Goal: Information Seeking & Learning: Learn about a topic

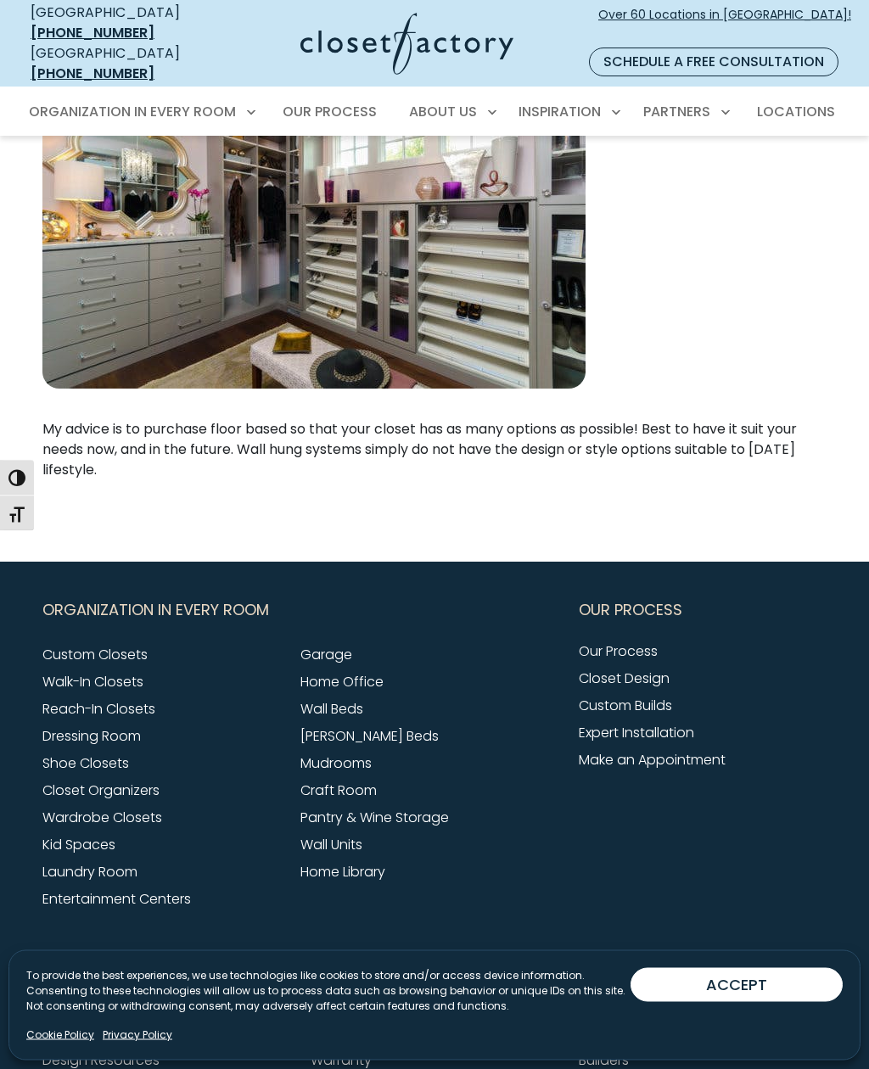
scroll to position [3293, 0]
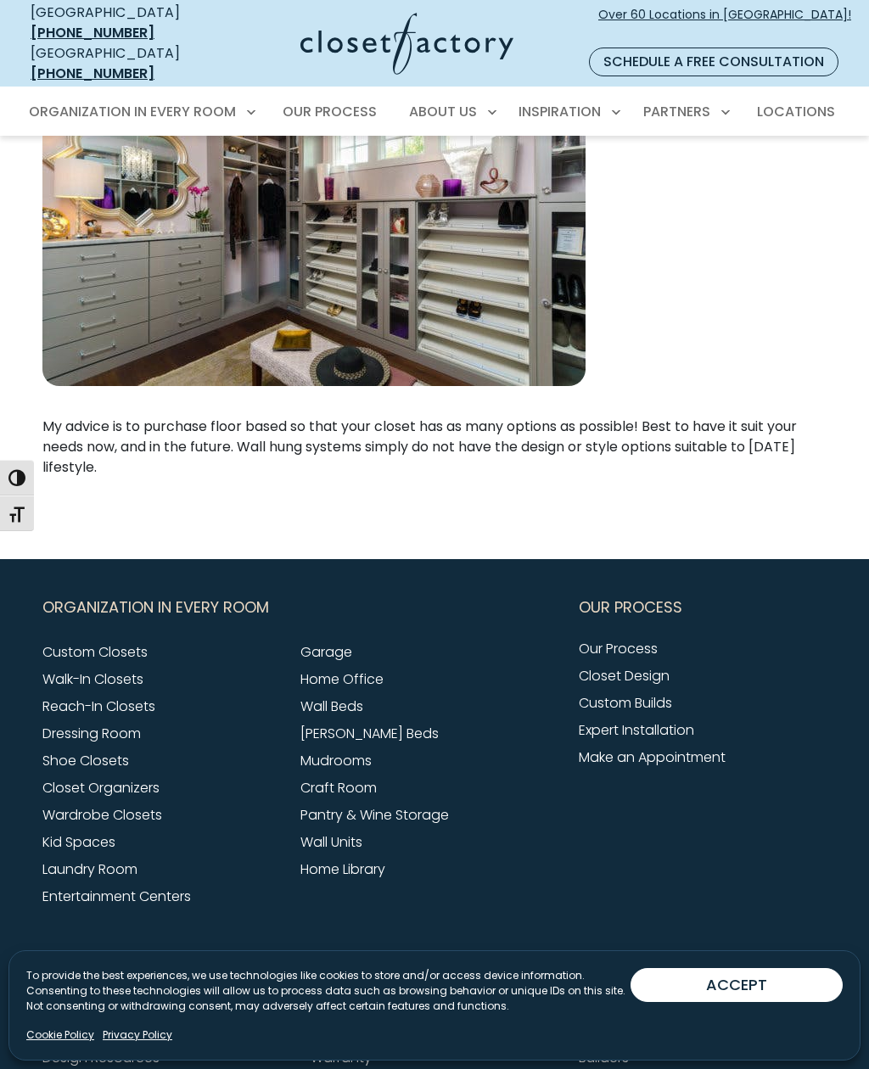
click at [119, 697] on link "Reach-In Closets" at bounding box center [98, 707] width 113 height 20
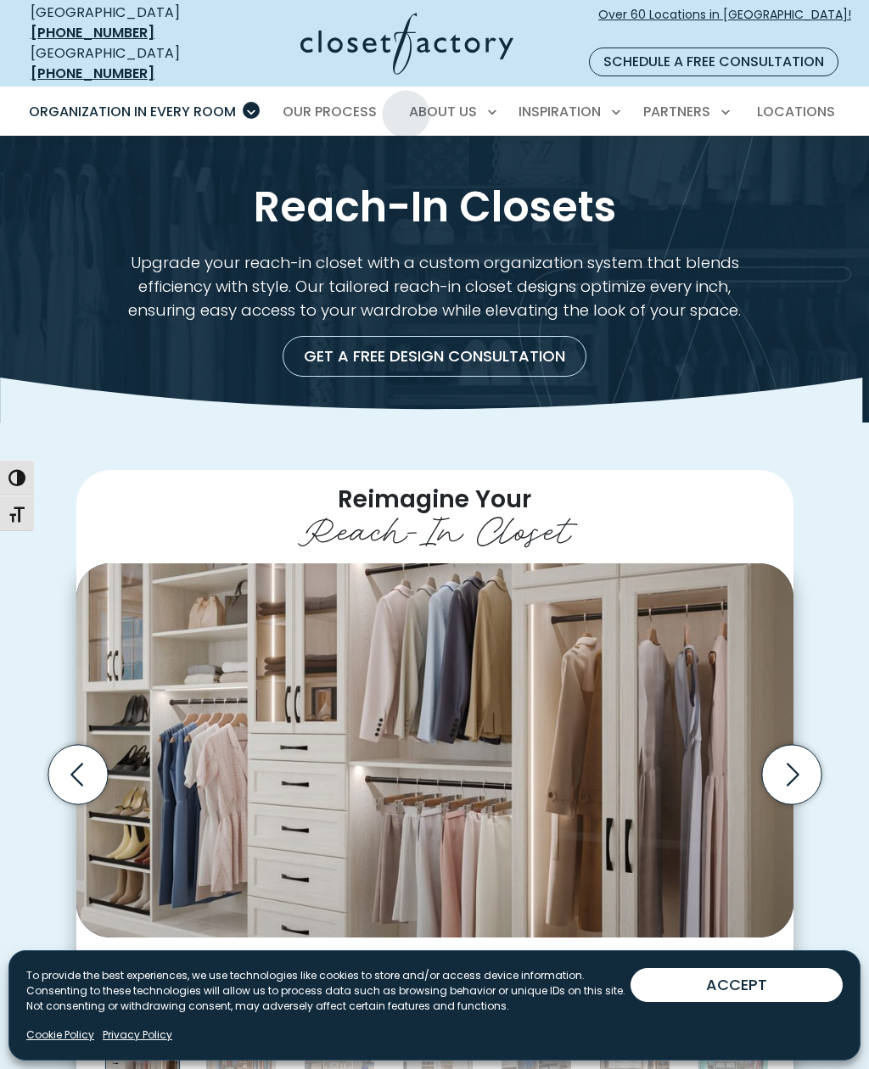
click at [343, 102] on span "Our Process" at bounding box center [330, 112] width 94 height 20
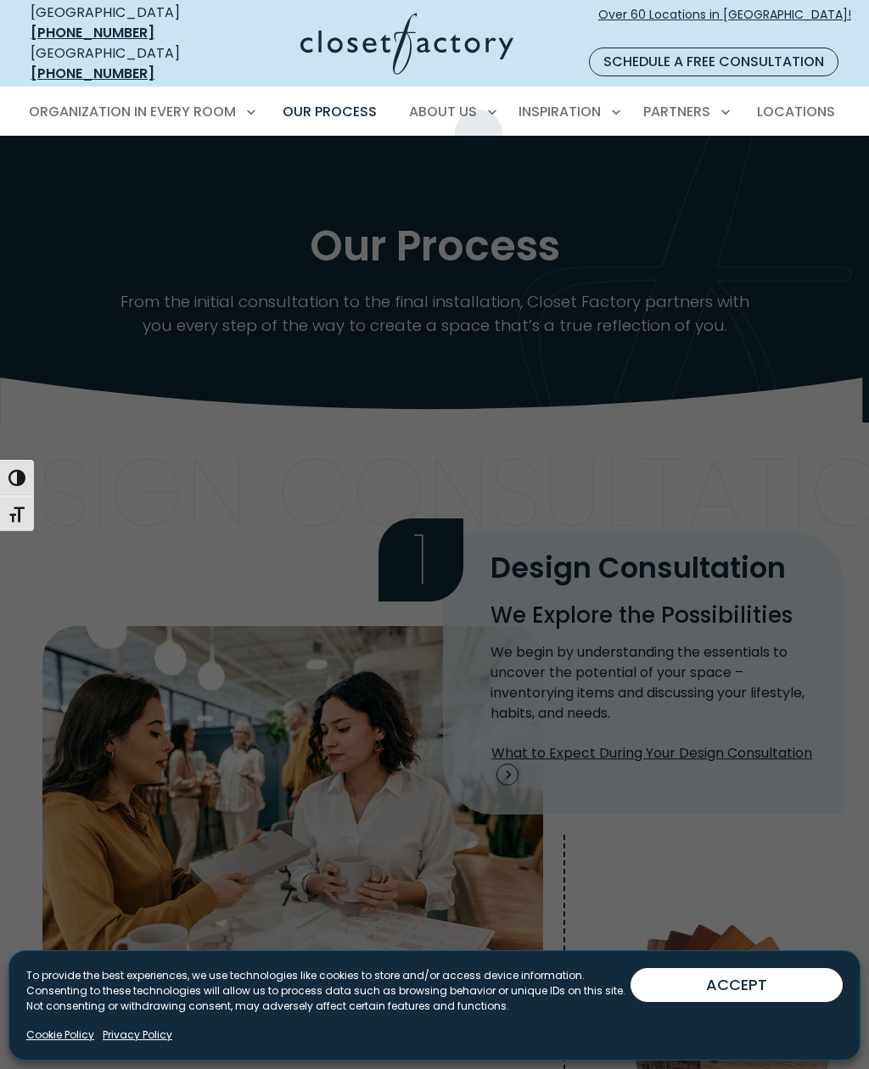
click at [435, 194] on span "How We Price" at bounding box center [393, 202] width 88 height 17
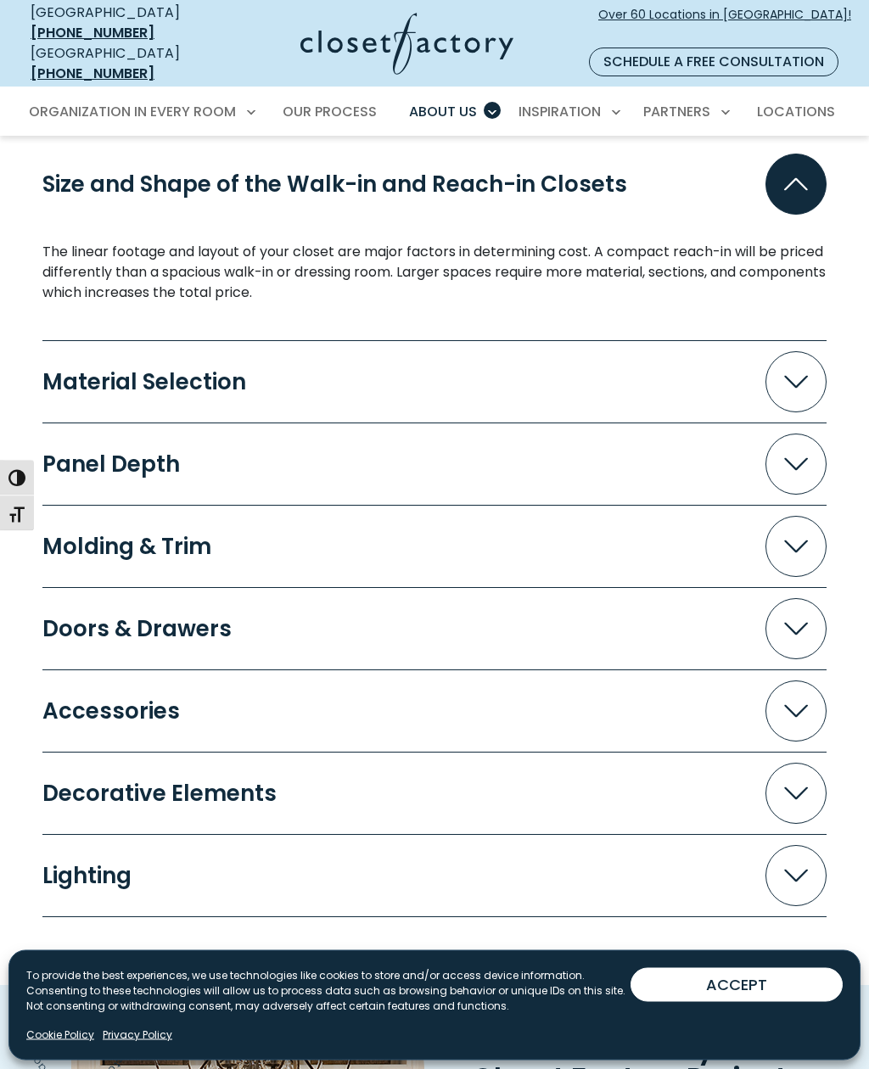
click at [795, 599] on span "Accordion" at bounding box center [795, 629] width 61 height 61
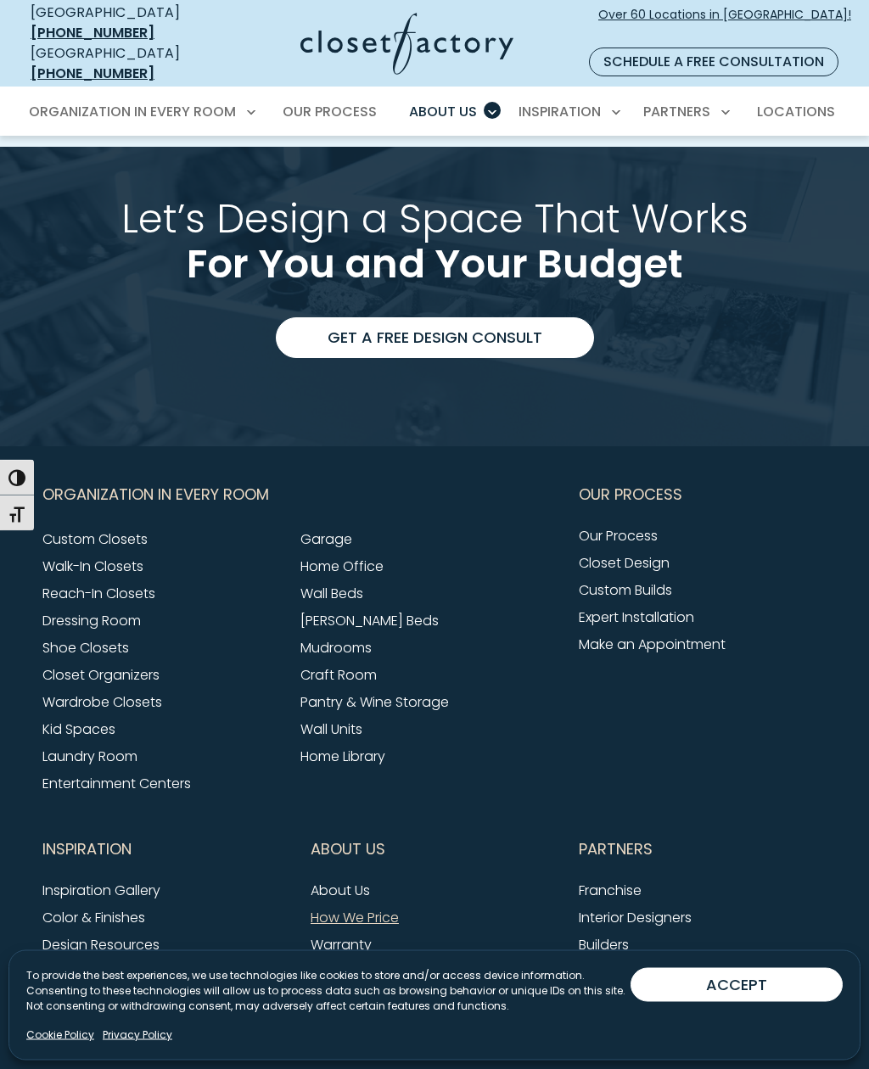
scroll to position [3067, 0]
click at [145, 692] on link "Wardrobe Closets" at bounding box center [102, 702] width 120 height 20
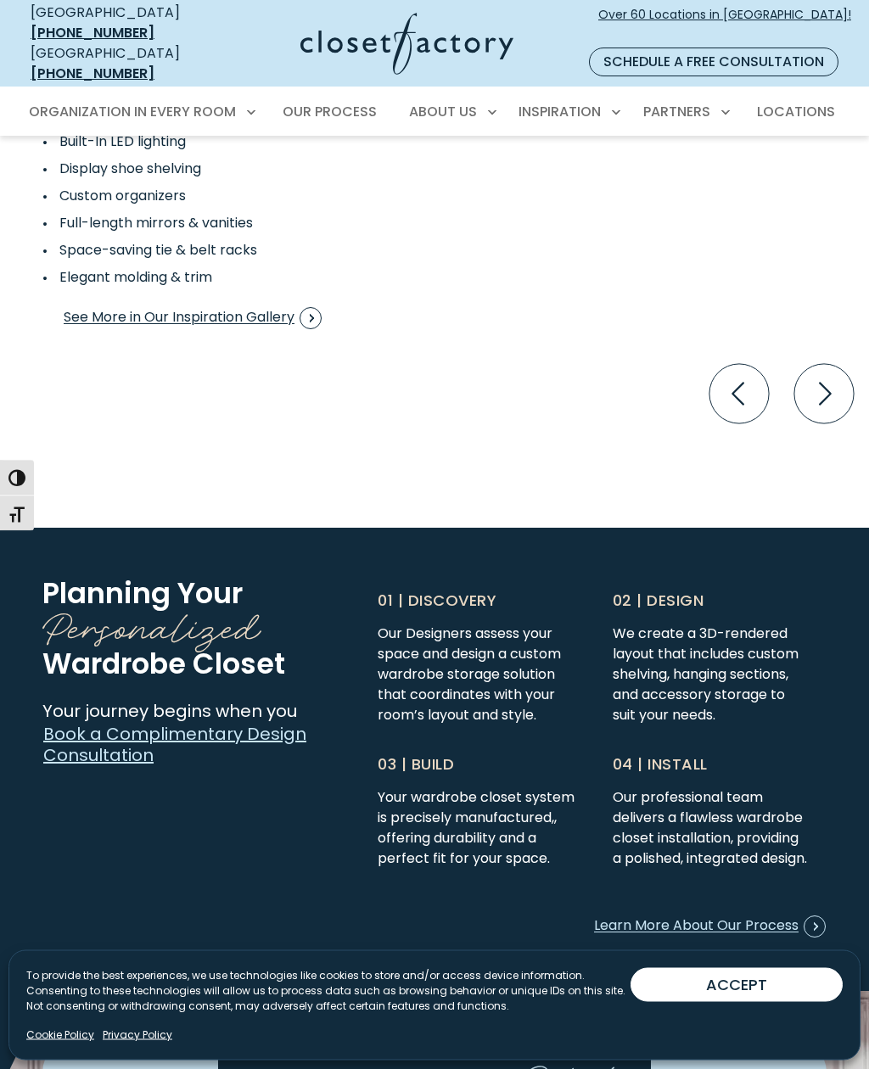
scroll to position [3163, 0]
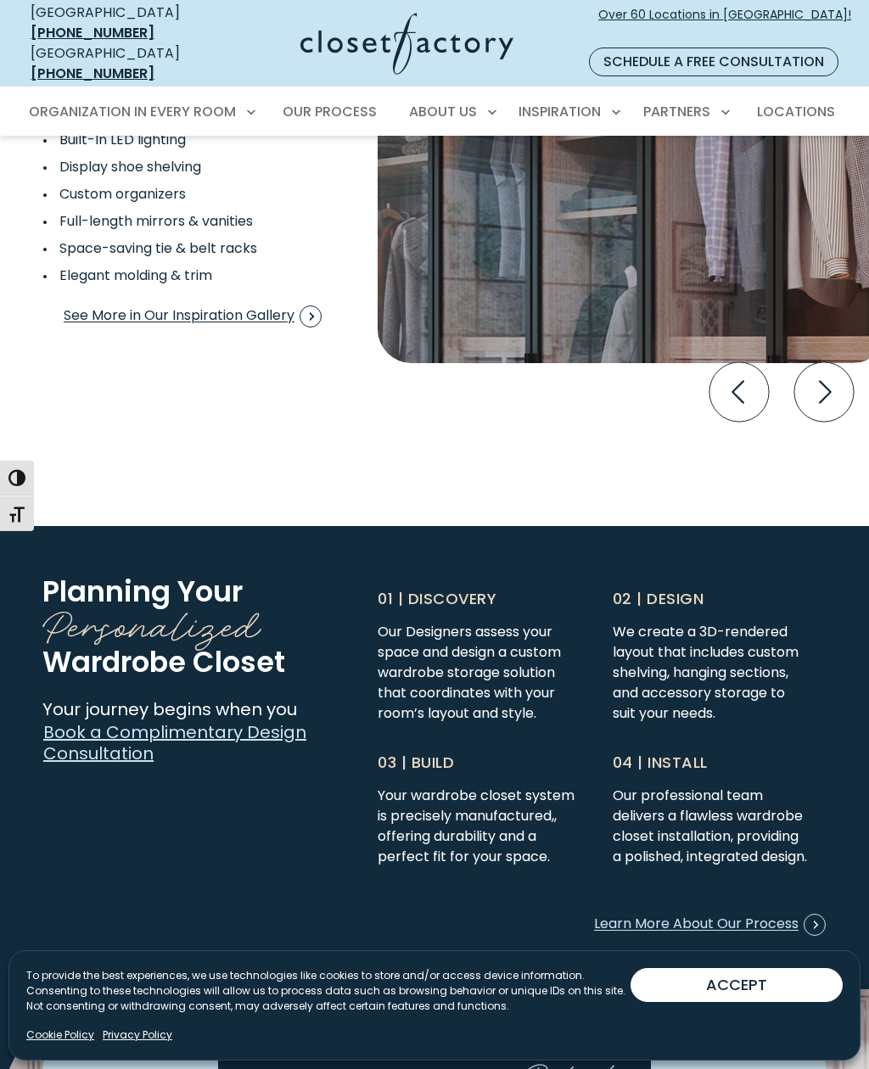
click at [687, 587] on p "02 | Design" at bounding box center [712, 598] width 198 height 23
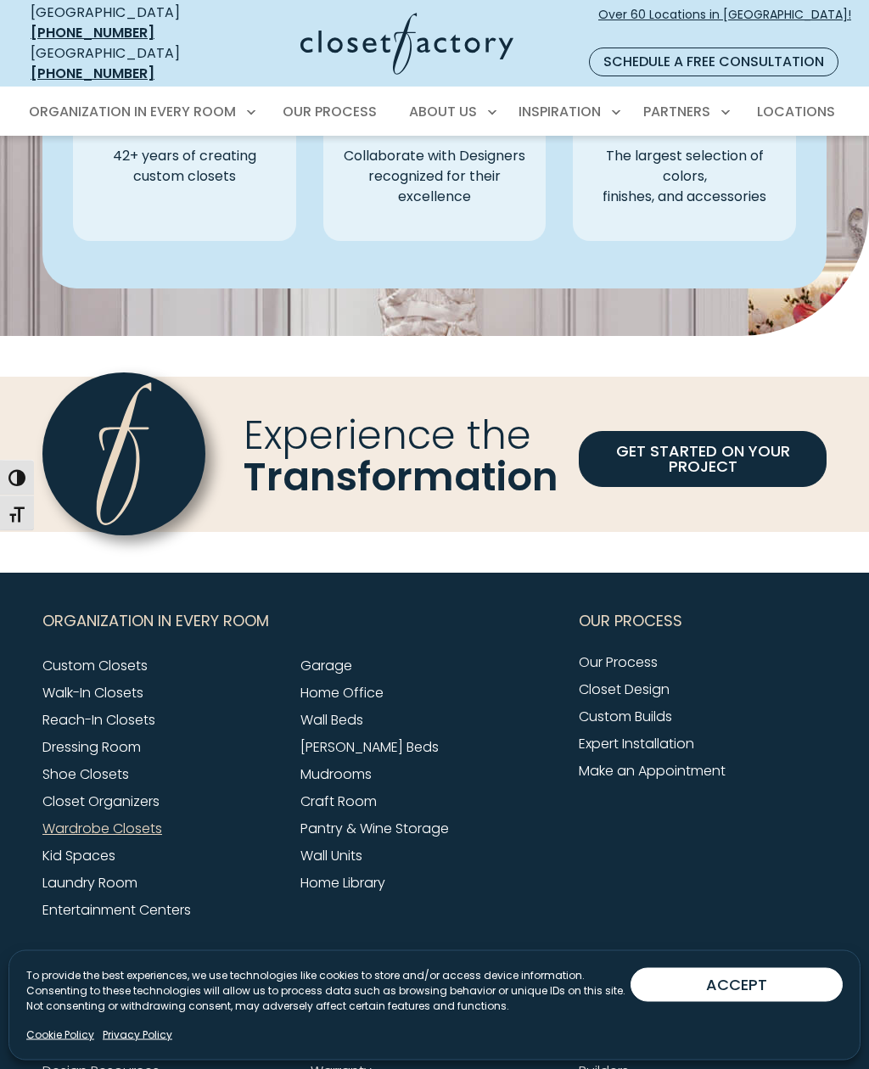
scroll to position [4238, 0]
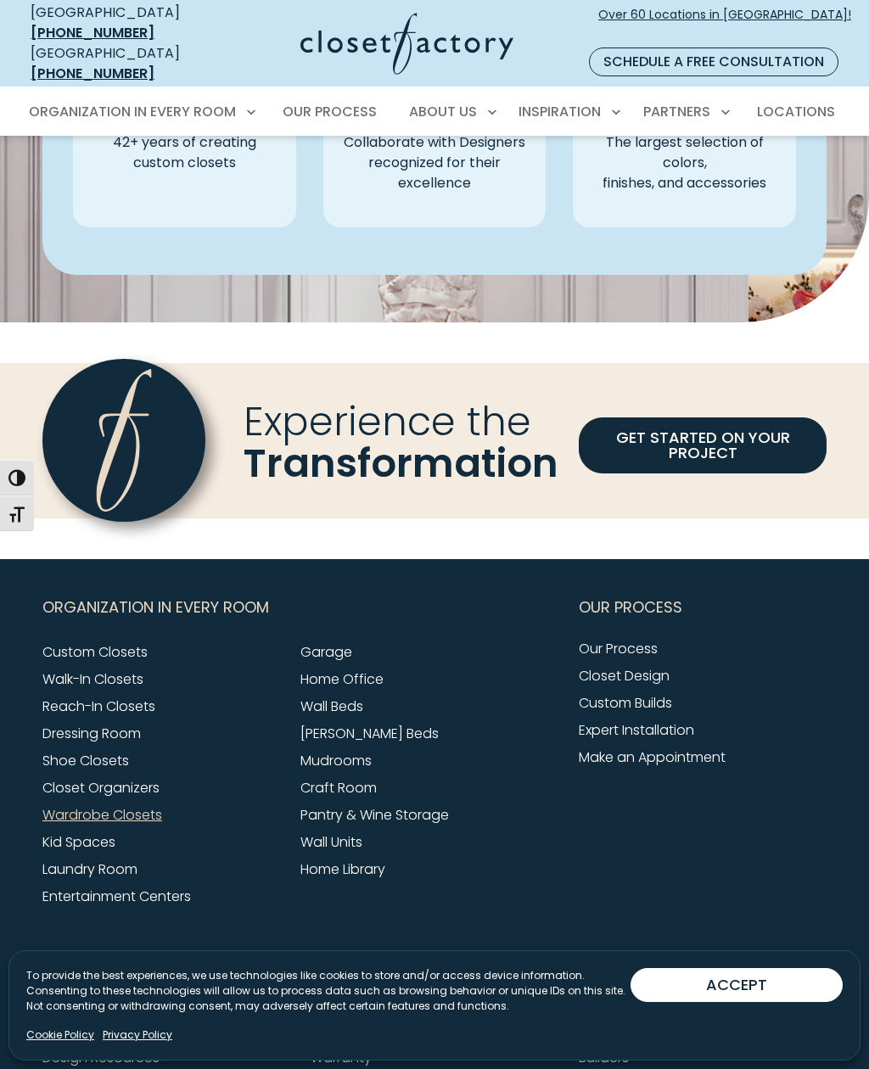
click at [649, 666] on link "Closet Design" at bounding box center [624, 676] width 91 height 20
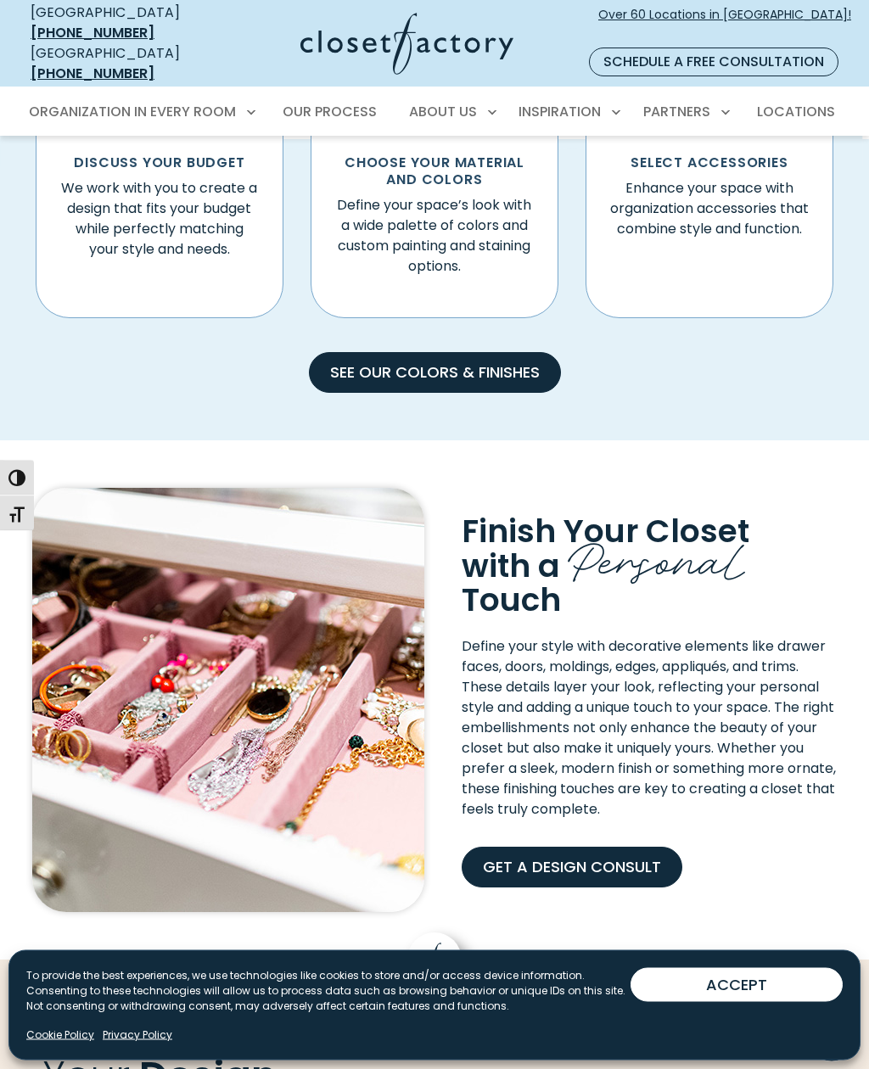
scroll to position [1073, 0]
